Goal: Find specific fact: Find specific fact

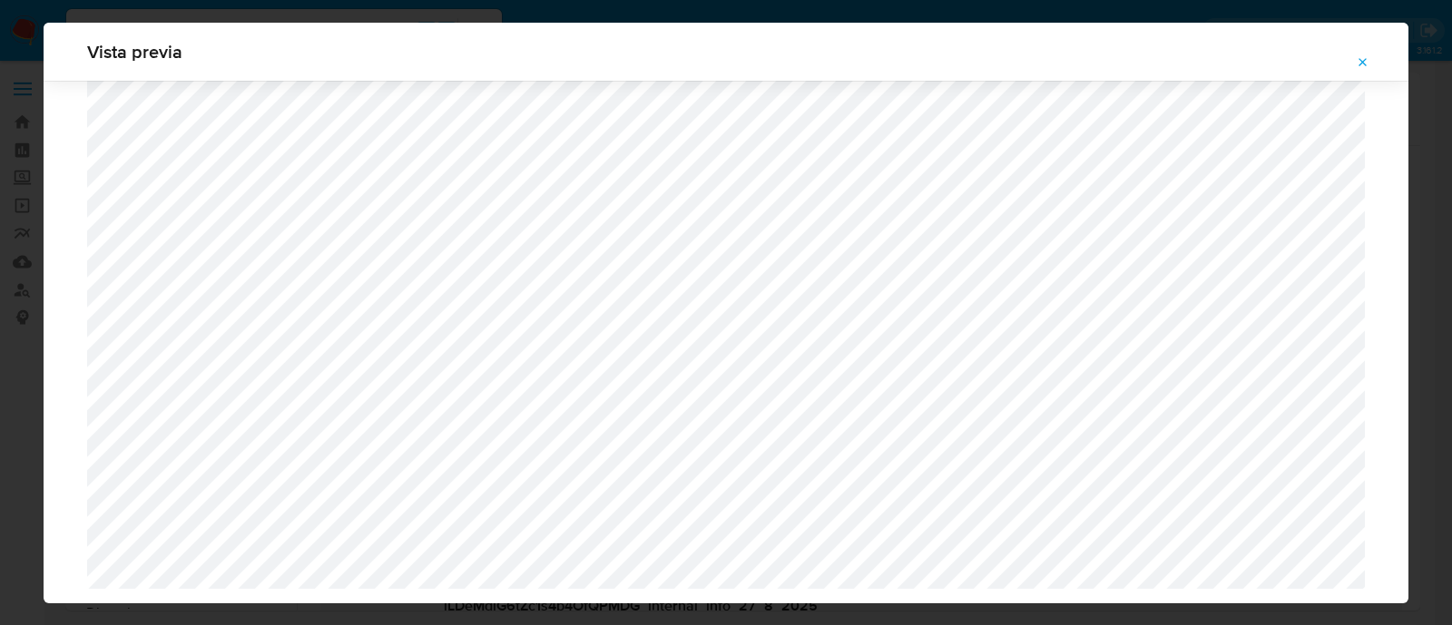
select select "10"
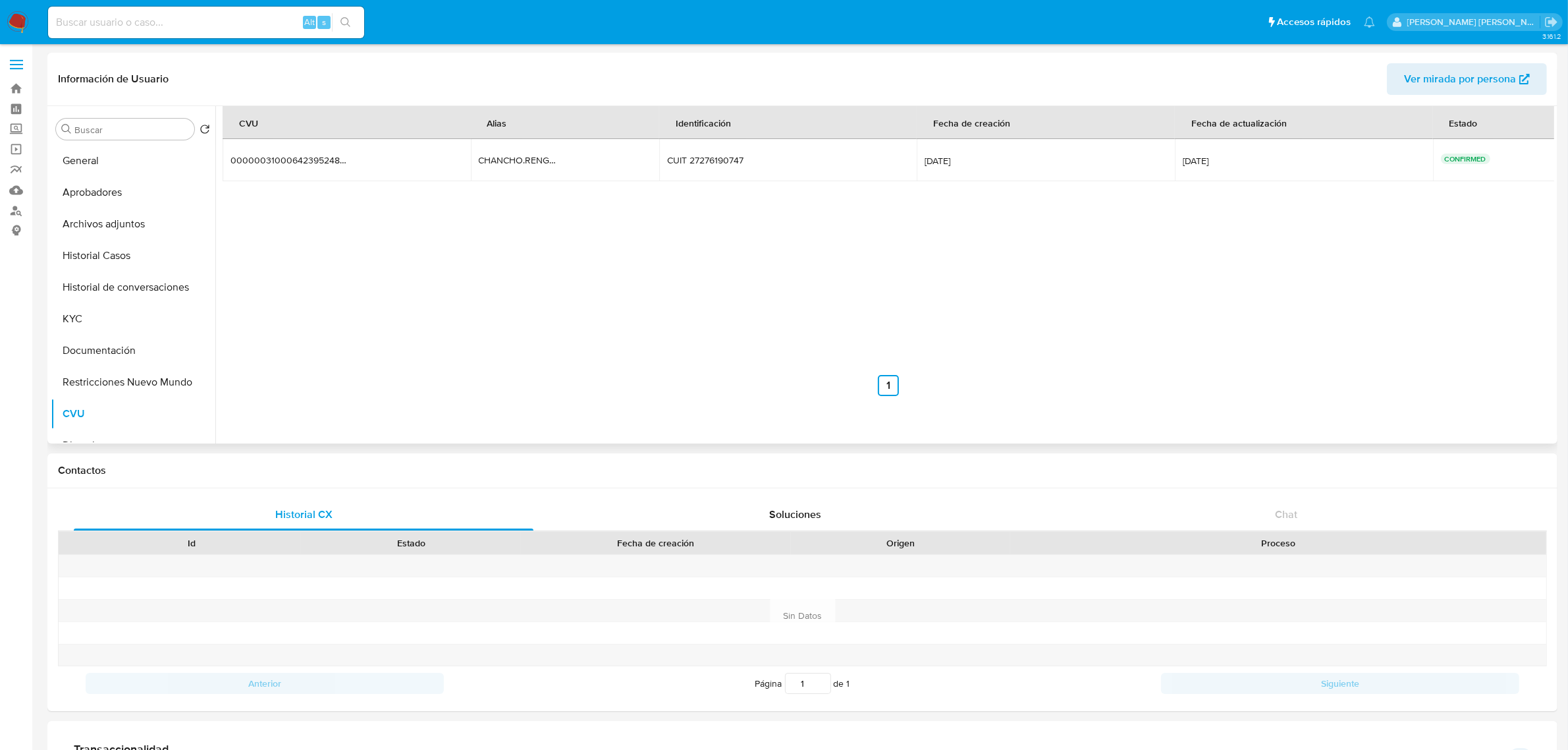
click at [626, 274] on div "CVU Alias Identificación Fecha de creación Fecha de actualización Estado 000000…" at bounding box center [888, 250] width 1331 height 290
click at [503, 156] on div "CHANCHO.RENGO.2010" at bounding box center [521, 160] width 84 height 12
click at [97, 325] on button "KYC" at bounding box center [128, 319] width 154 height 32
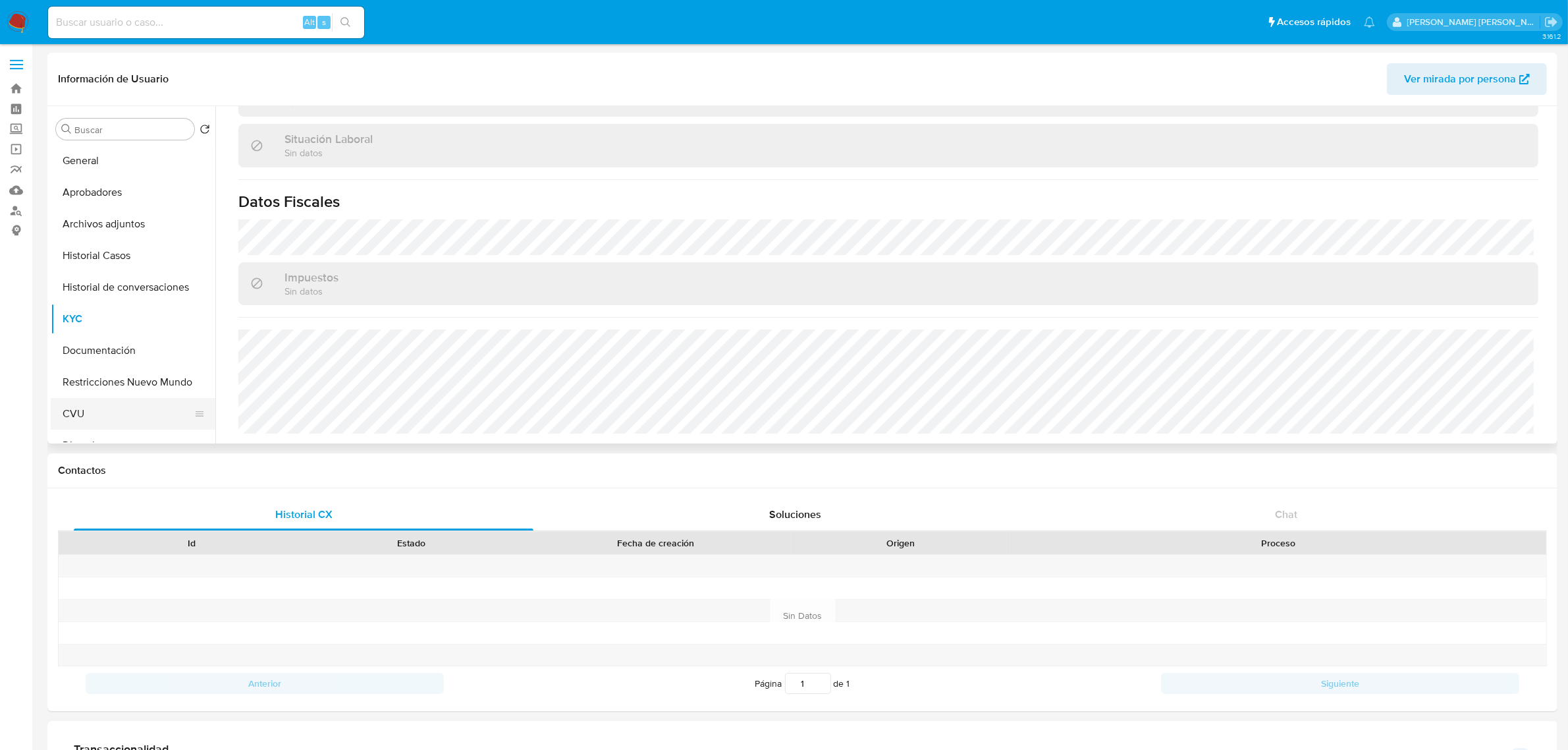
scroll to position [82, 0]
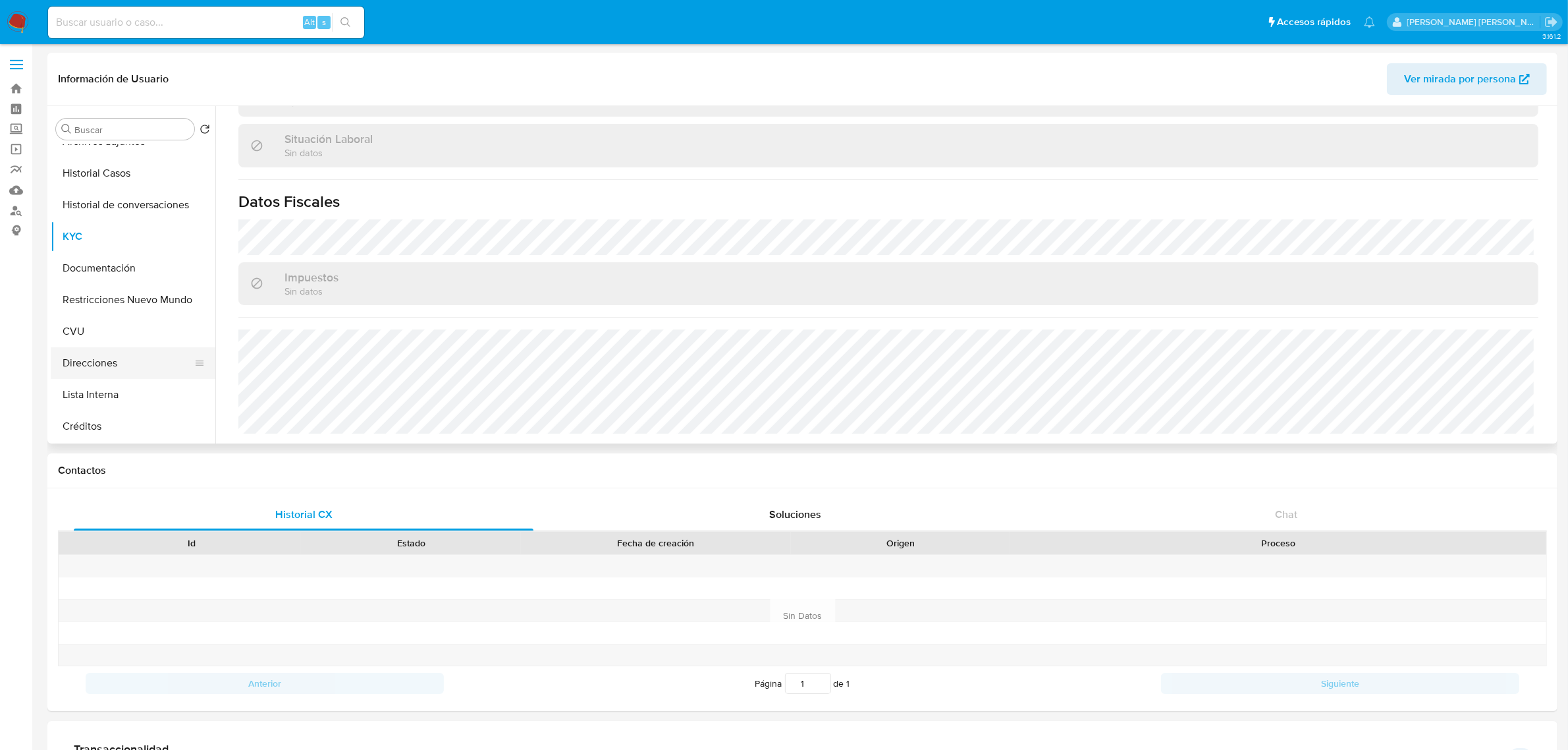
click at [110, 369] on button "Direcciones" at bounding box center [128, 363] width 154 height 32
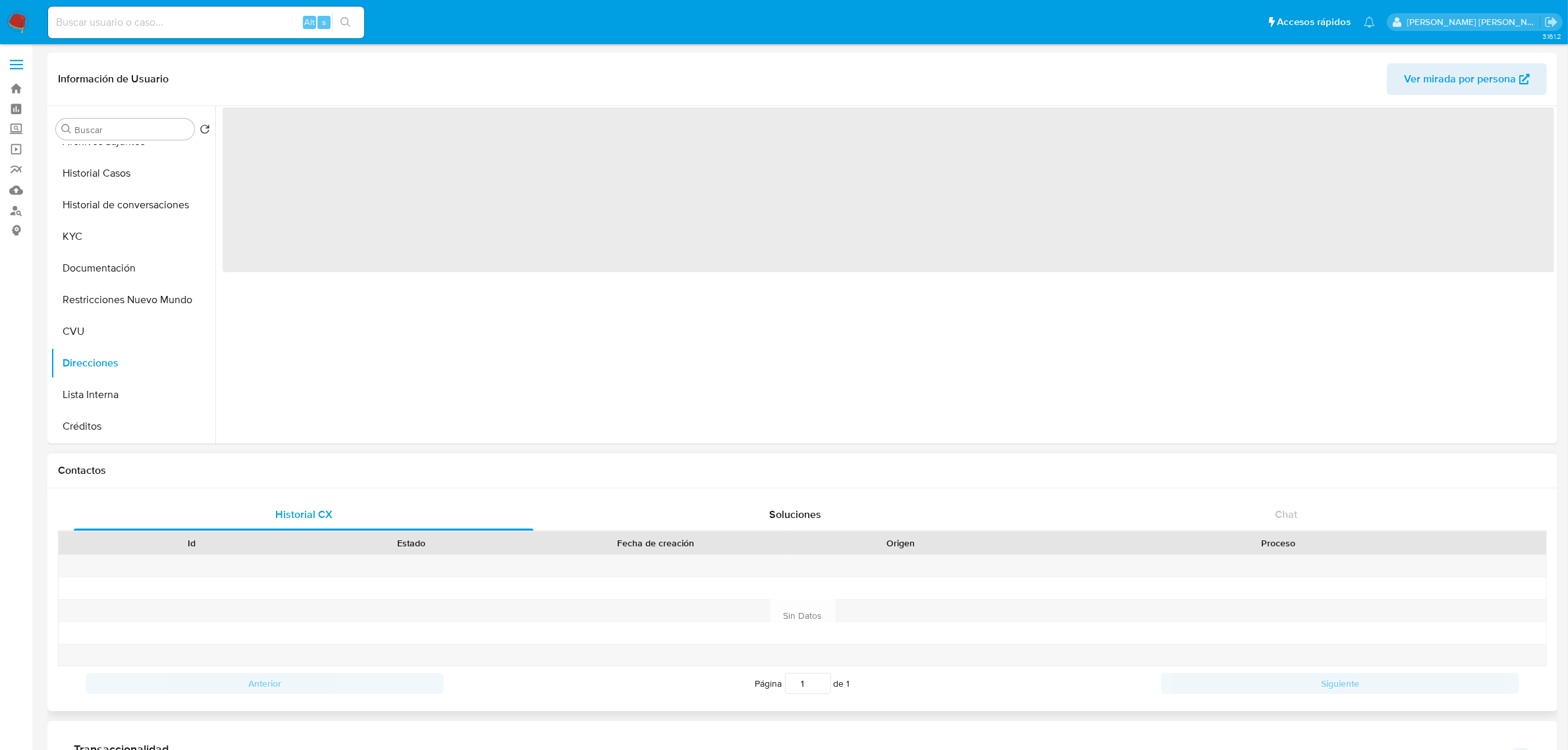
scroll to position [0, 0]
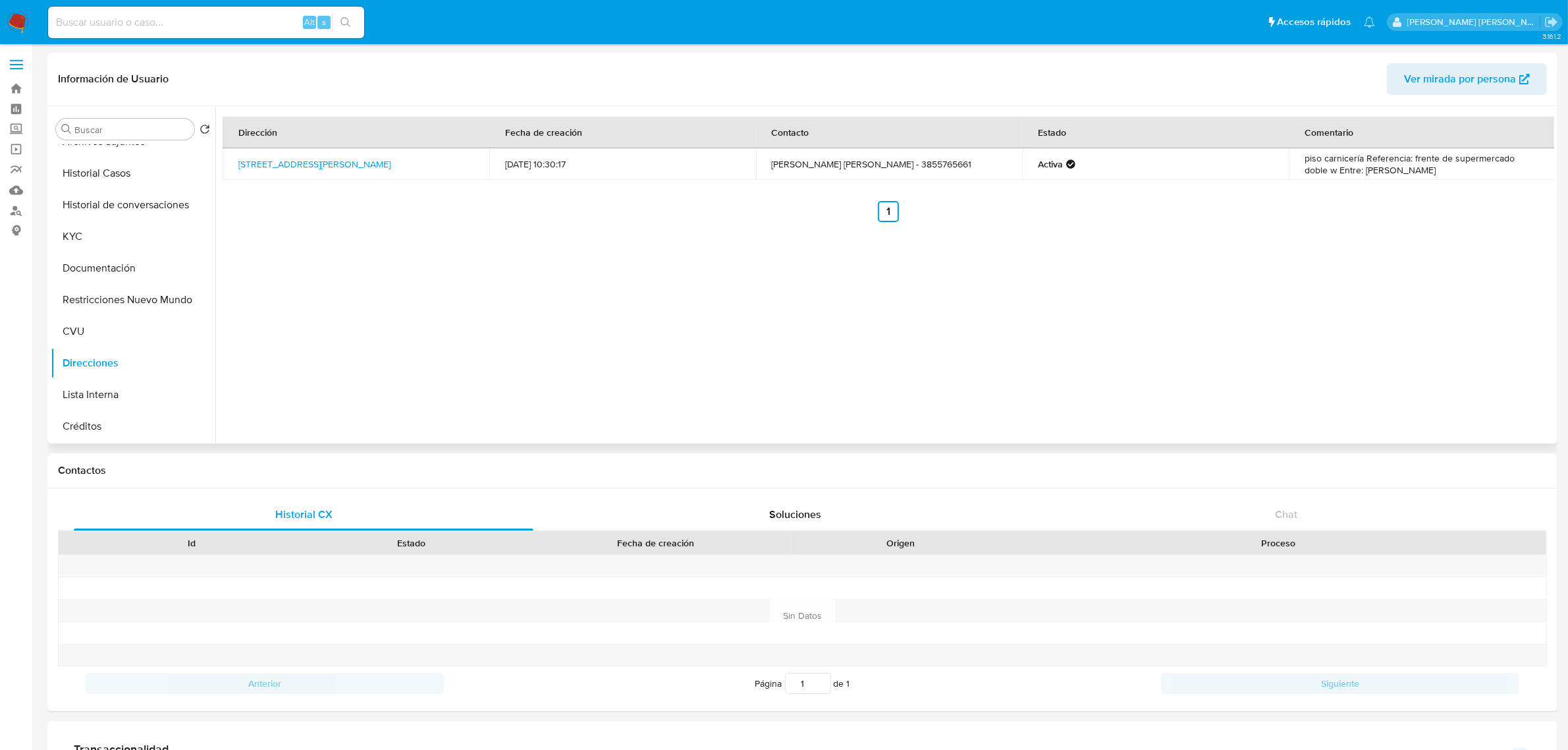
click at [679, 338] on div "Dirección Fecha de creación Contacto Estado Comentario Rivadavia 49, Loreto, Sa…" at bounding box center [884, 274] width 1339 height 338
click at [1434, 166] on td "piso carnicería Referencia: frente de supermercado doble w Entre: Absalón rojas" at bounding box center [1422, 164] width 267 height 32
drag, startPoint x: 1446, startPoint y: 160, endPoint x: 1536, endPoint y: 163, distance: 90.0
click at [1536, 163] on td "piso carnicería Referencia: frente de supermercado doble w Entre: Absalón rojas" at bounding box center [1422, 164] width 267 height 32
copy td "supermercado doble"
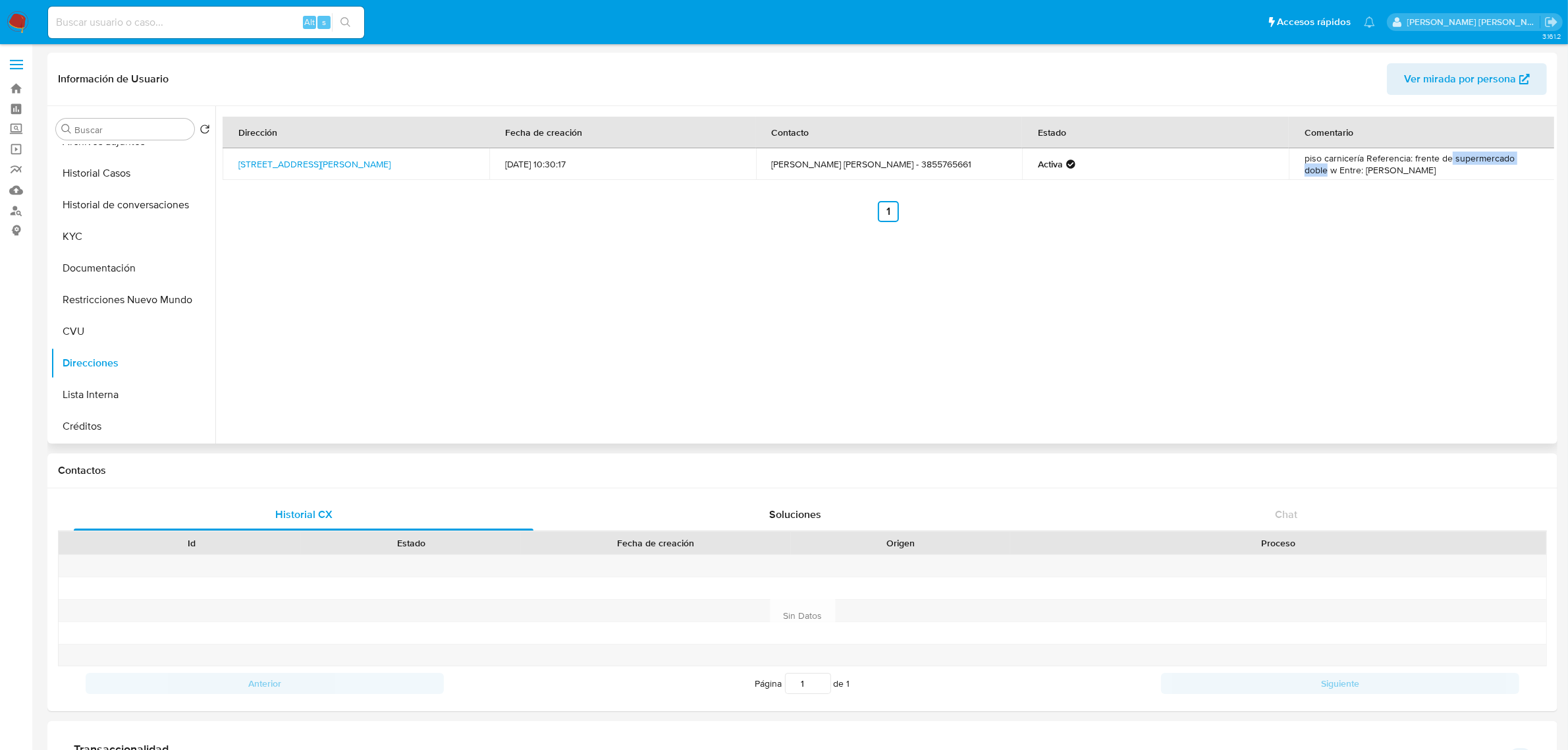
drag, startPoint x: 297, startPoint y: 170, endPoint x: 234, endPoint y: 159, distance: 64.0
click at [234, 159] on td "Rivadavia 49, Loreto, Santiago Del Estero, 4208, Argentina 49" at bounding box center [356, 164] width 267 height 32
copy link "Rivadavia 49, Loreto, Santiago Del Estero, 4208, Argentina 49"
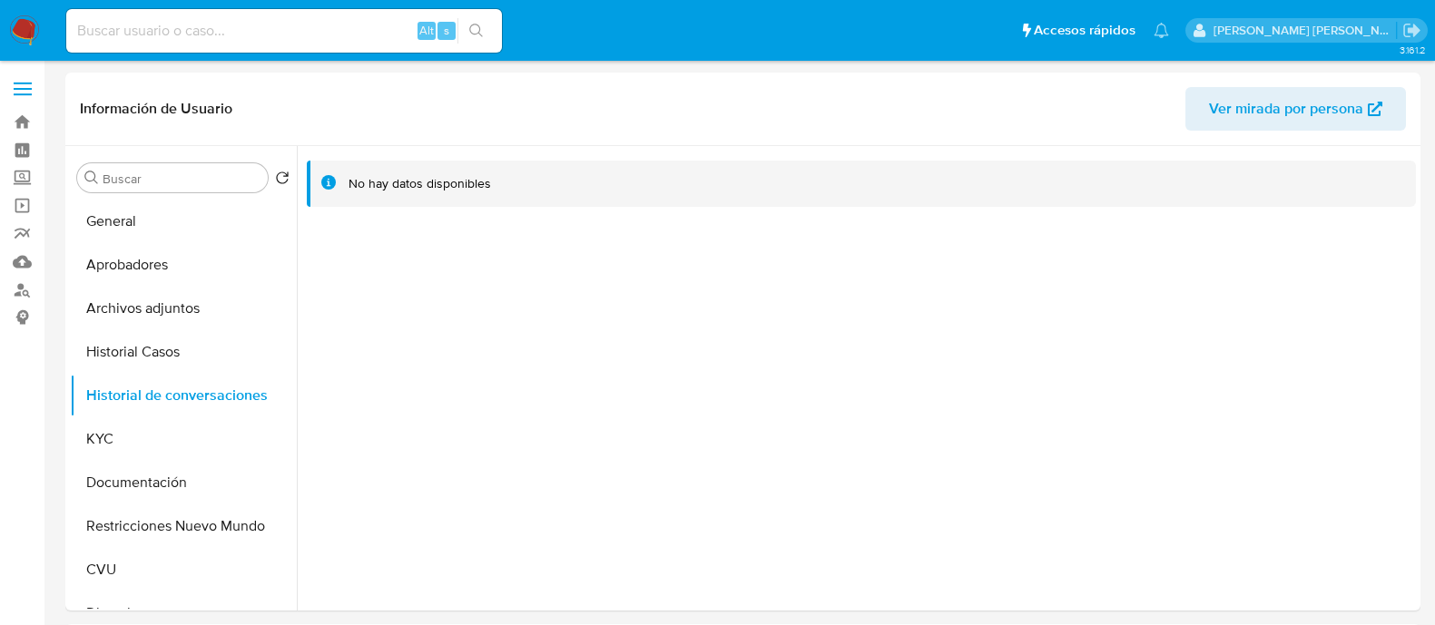
select select "10"
